Goal: Book appointment/travel/reservation

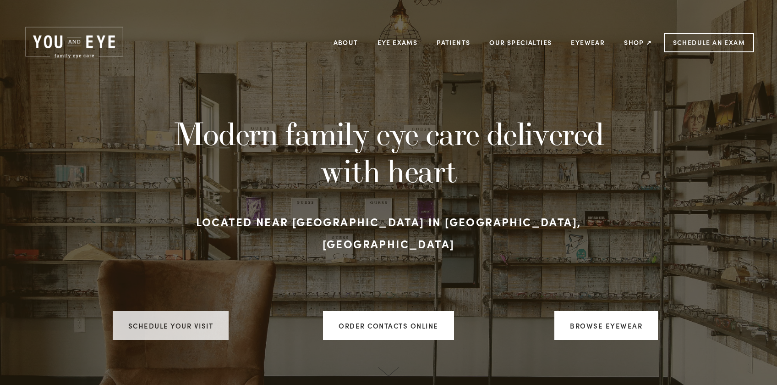
click at [174, 311] on link "Schedule your visit" at bounding box center [171, 325] width 116 height 29
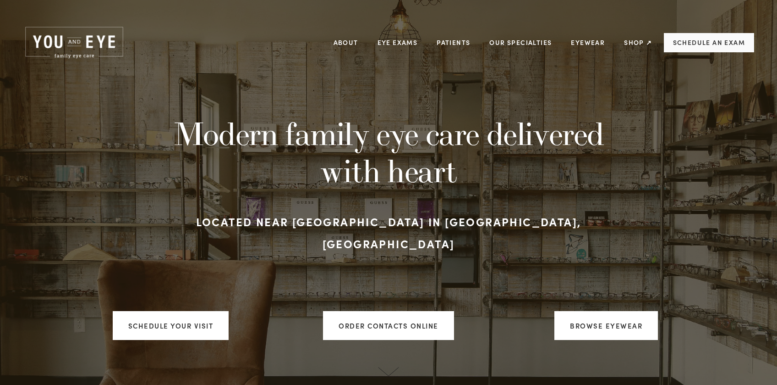
click at [692, 41] on link "Schedule an Exam" at bounding box center [709, 42] width 90 height 19
click at [686, 44] on link "Schedule an Exam" at bounding box center [709, 42] width 90 height 19
